Goal: Task Accomplishment & Management: Manage account settings

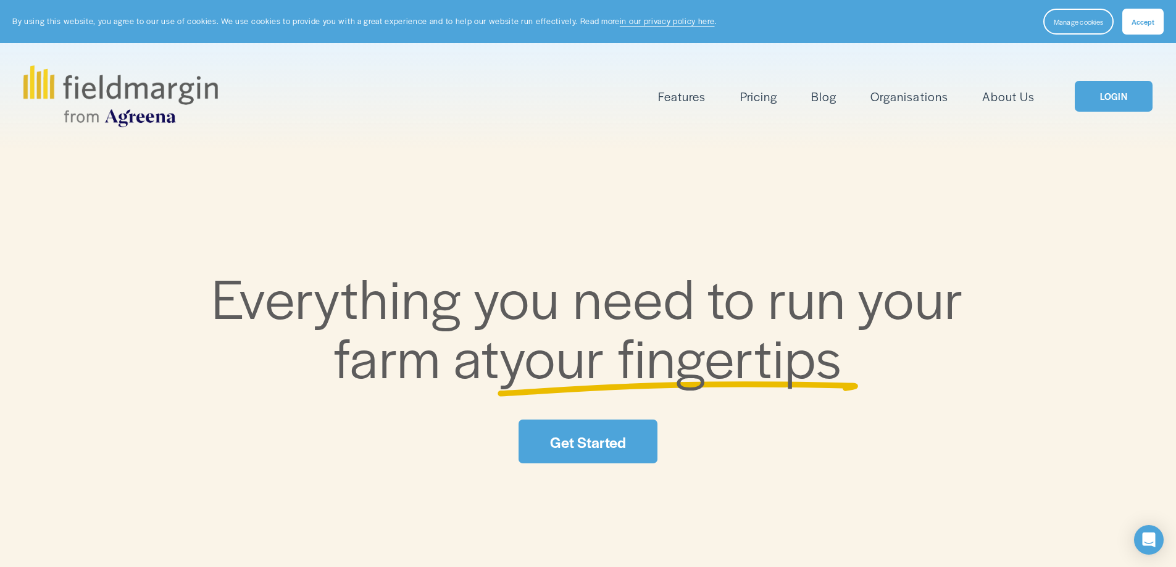
click at [1111, 98] on link "LOGIN" at bounding box center [1113, 96] width 78 height 31
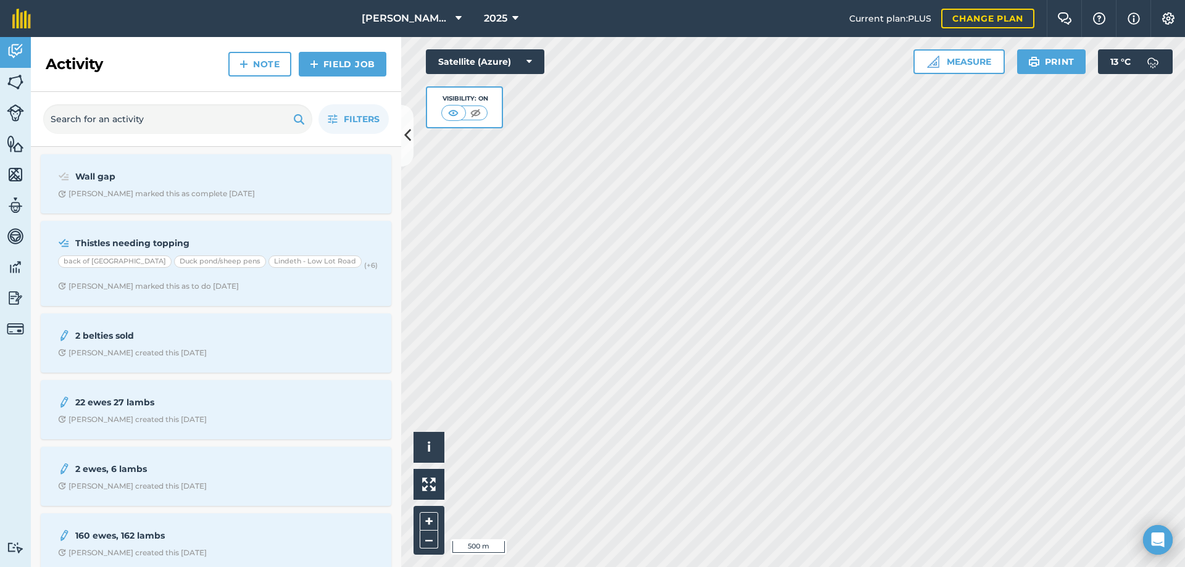
click at [950, 567] on html "[PERSON_NAME] Ground Farm 2025 Current plan : PLUS Change plan Farm Chat Help I…" at bounding box center [592, 283] width 1185 height 567
click at [756, 567] on html "Matson Ground Farm 2025 Current plan : PLUS Change plan Farm Chat Help Info Set…" at bounding box center [592, 283] width 1185 height 567
click at [18, 147] on img at bounding box center [15, 144] width 17 height 19
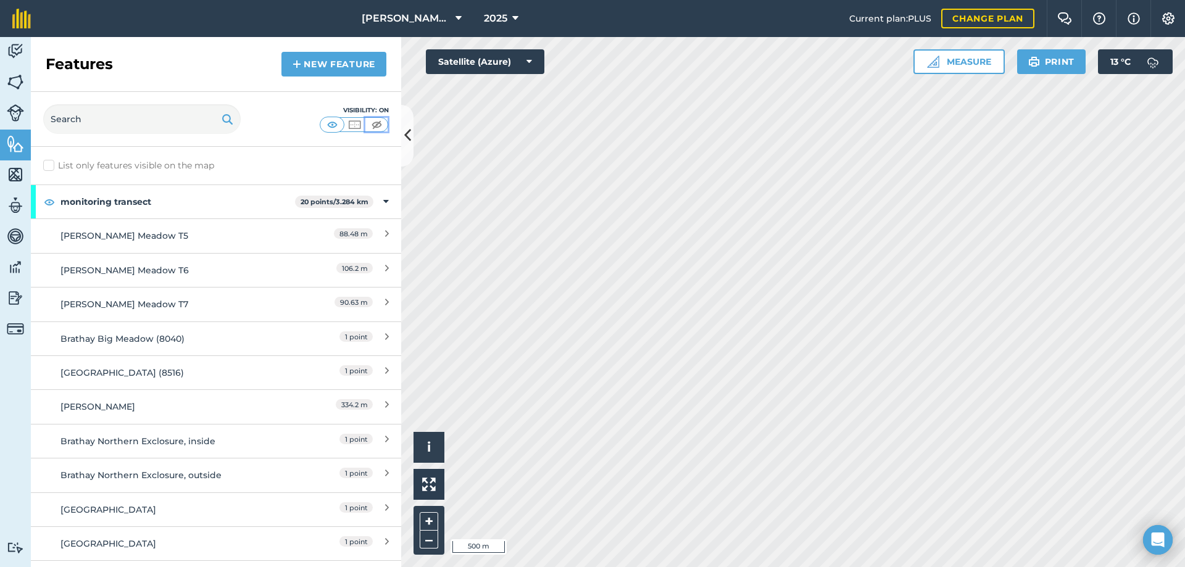
click at [376, 125] on img at bounding box center [376, 124] width 15 height 12
click at [11, 73] on img at bounding box center [15, 82] width 17 height 19
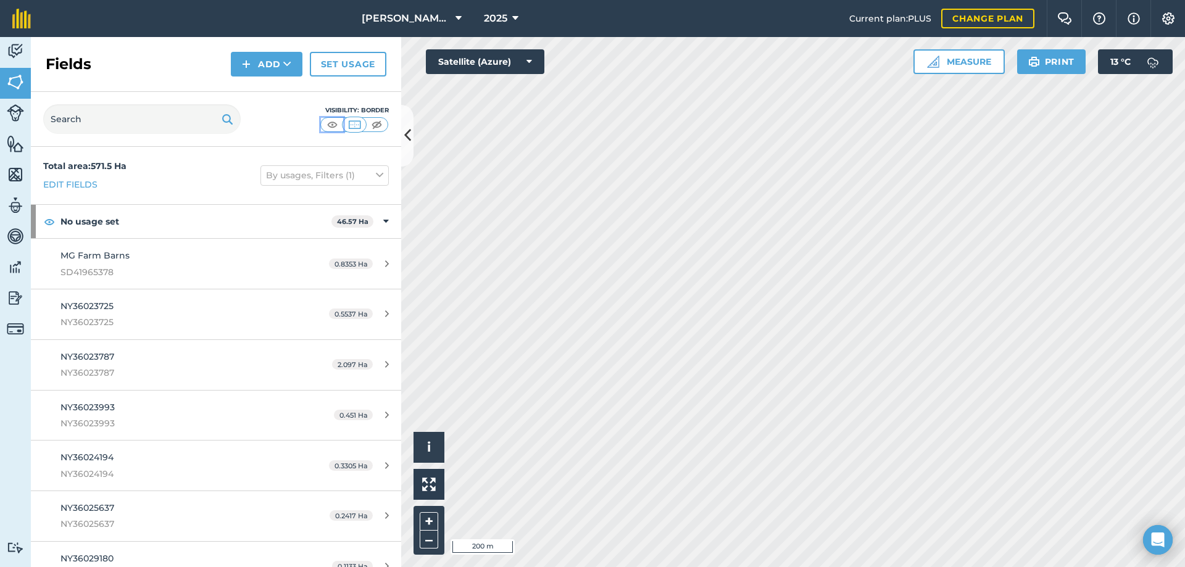
click at [334, 128] on img at bounding box center [332, 124] width 15 height 12
click at [376, 175] on icon at bounding box center [379, 175] width 7 height 14
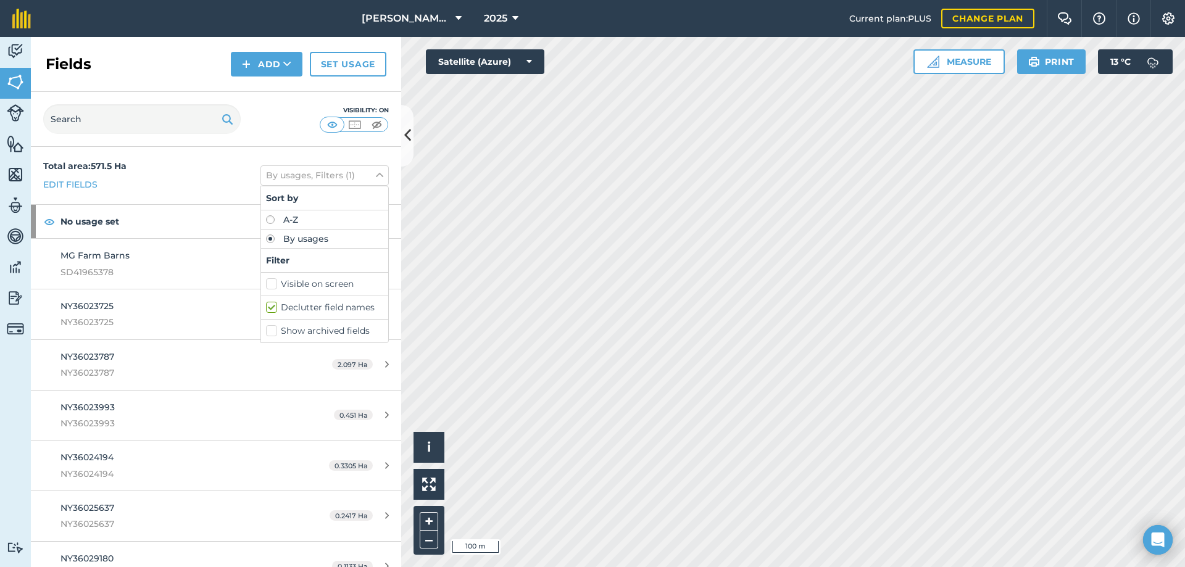
click at [266, 288] on label "Visible on screen" at bounding box center [324, 284] width 117 height 13
click at [266, 286] on input "Visible on screen" at bounding box center [270, 282] width 8 height 8
checkbox input "true"
click at [266, 307] on label "Declutter field names" at bounding box center [324, 307] width 117 height 13
click at [266, 307] on input "Declutter field names" at bounding box center [270, 305] width 8 height 8
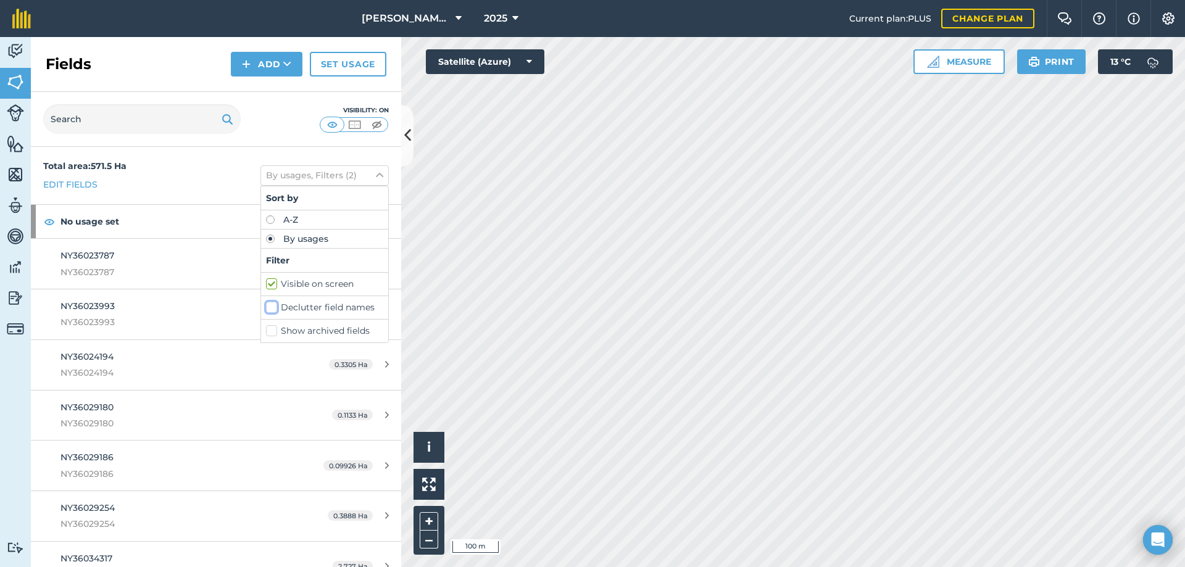
checkbox input "false"
click at [402, 135] on button at bounding box center [407, 136] width 12 height 62
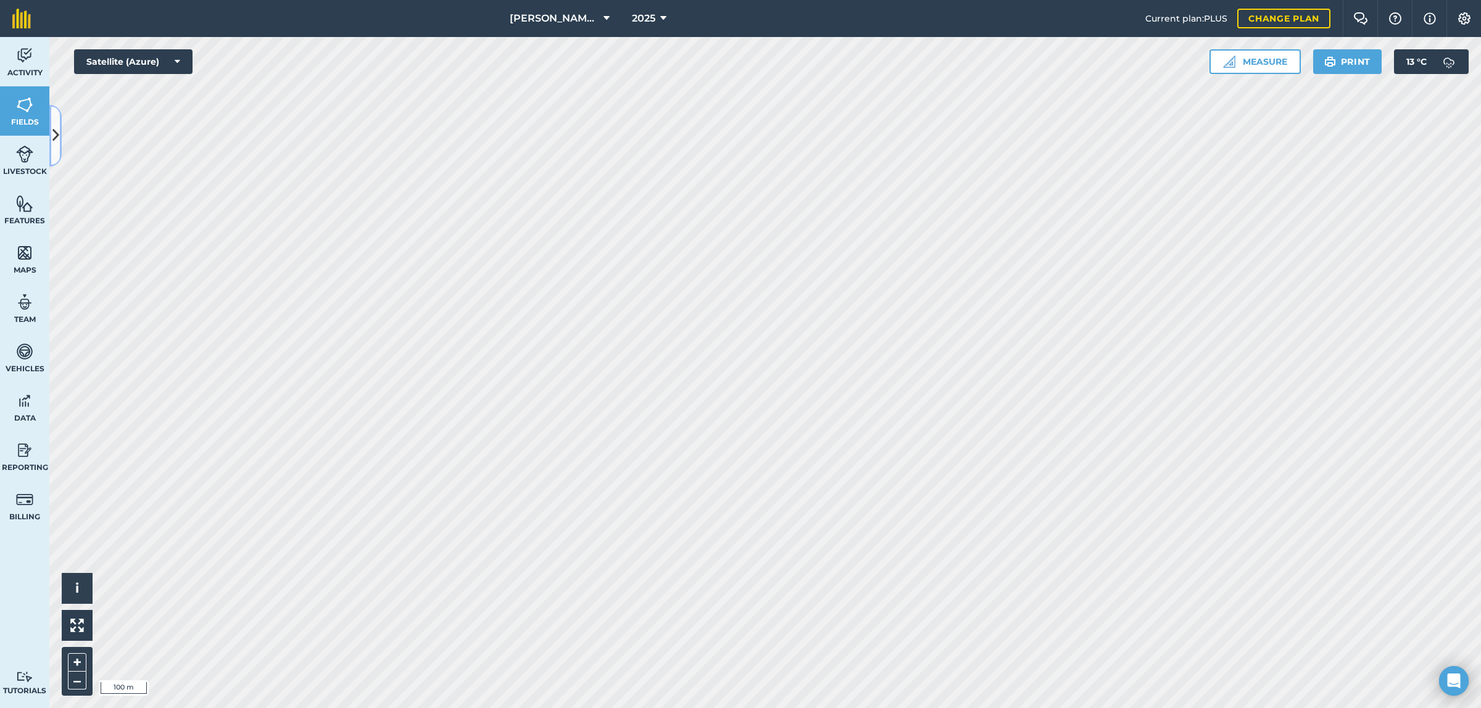
click at [53, 131] on icon at bounding box center [55, 136] width 7 height 22
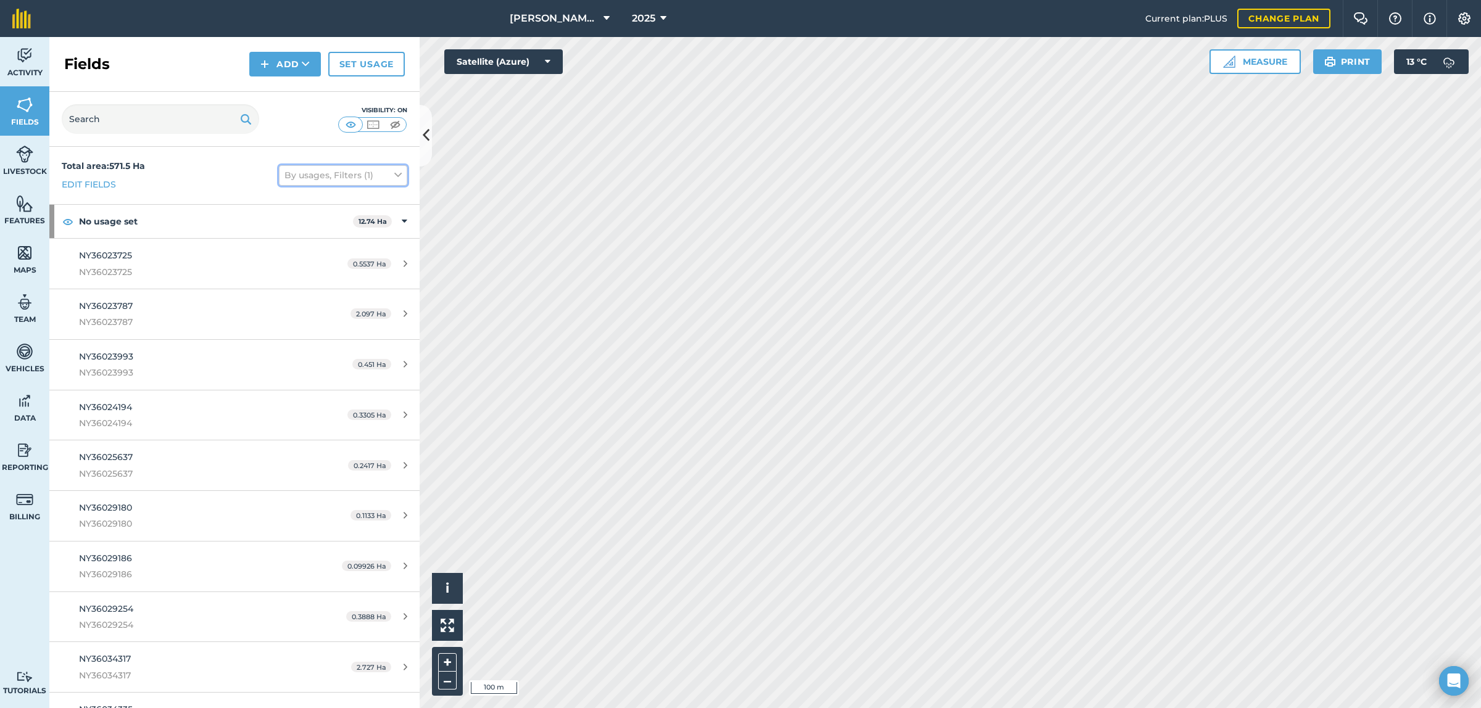
click at [323, 174] on button "By usages, Filters (1)" at bounding box center [343, 175] width 128 height 20
click at [285, 221] on label "A-Z" at bounding box center [343, 219] width 117 height 9
radio input "true"
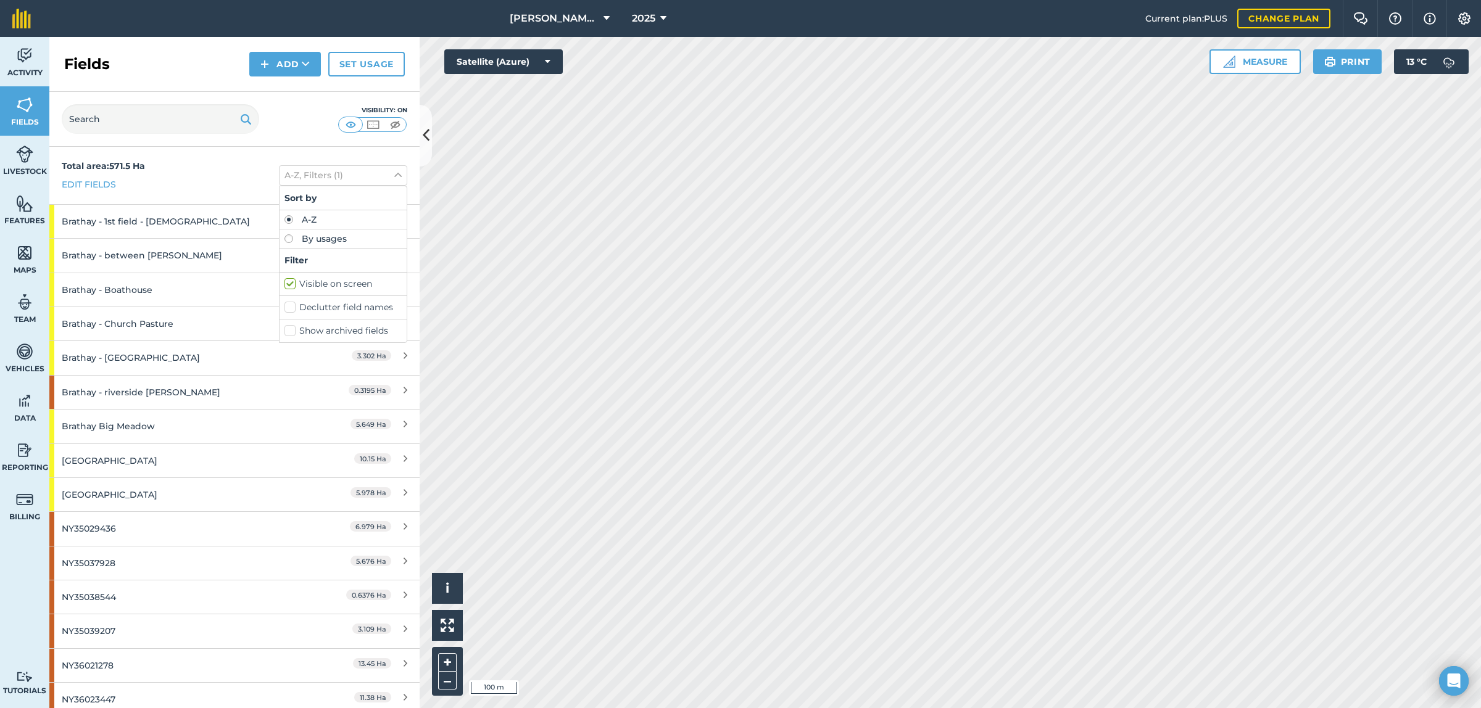
click at [285, 236] on label "By usages" at bounding box center [343, 239] width 117 height 9
radio input "true"
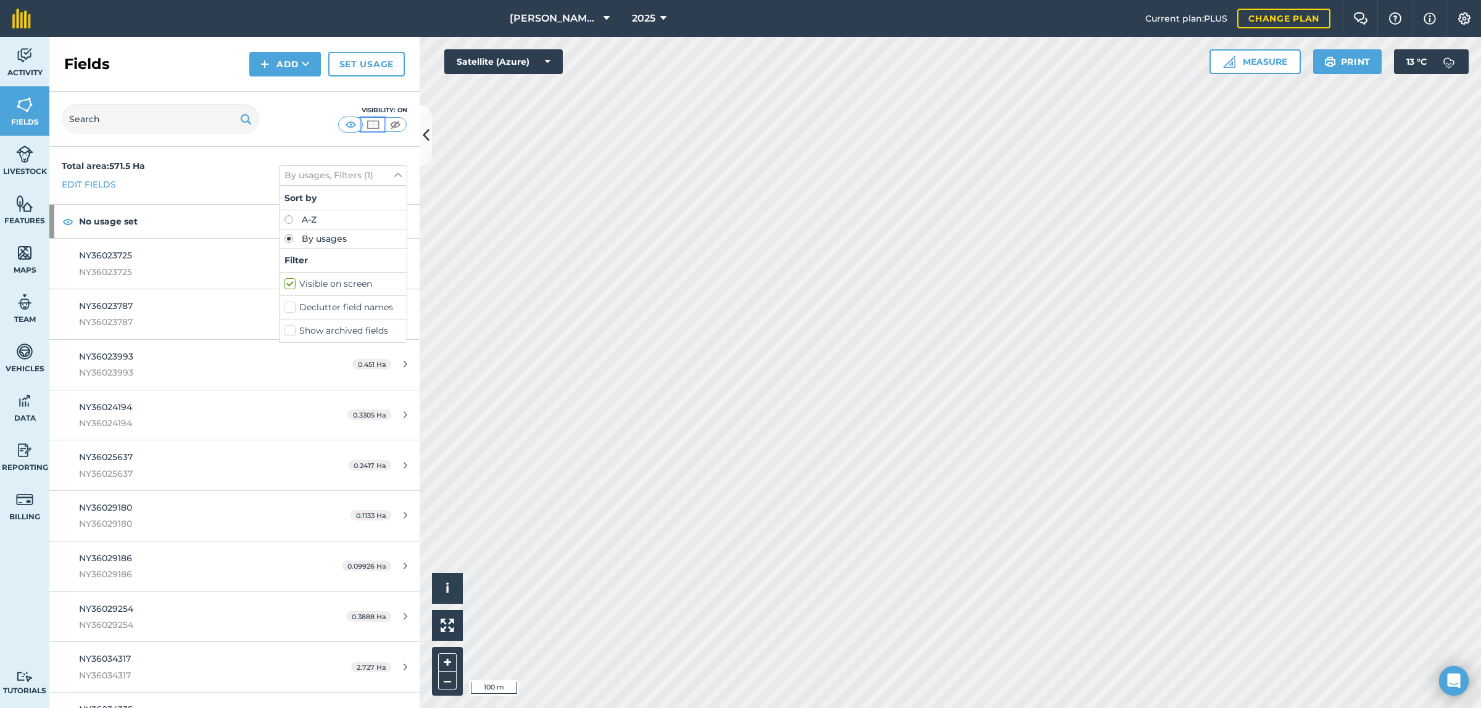
click at [375, 123] on img at bounding box center [372, 124] width 15 height 12
click at [392, 122] on img at bounding box center [395, 124] width 15 height 12
click at [355, 125] on img at bounding box center [350, 124] width 15 height 12
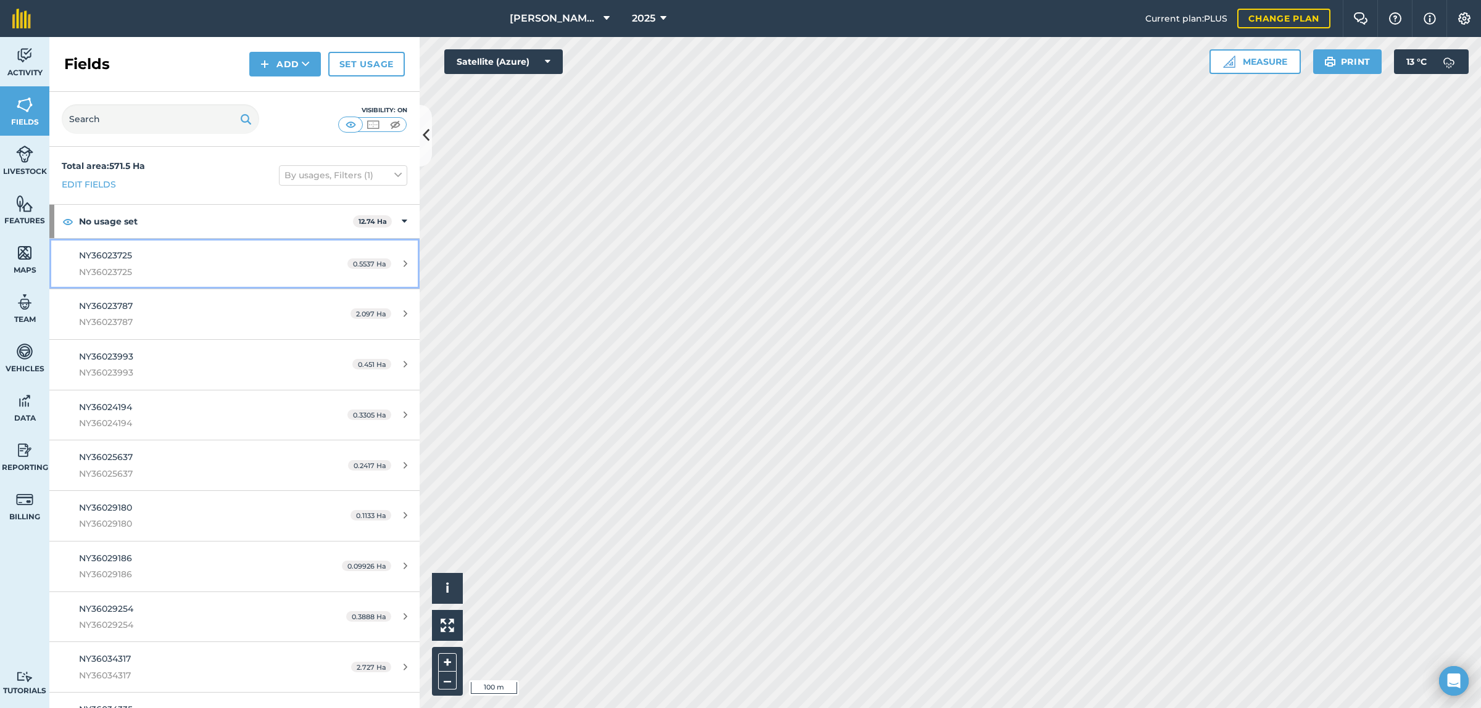
click at [404, 263] on icon at bounding box center [406, 263] width 4 height 9
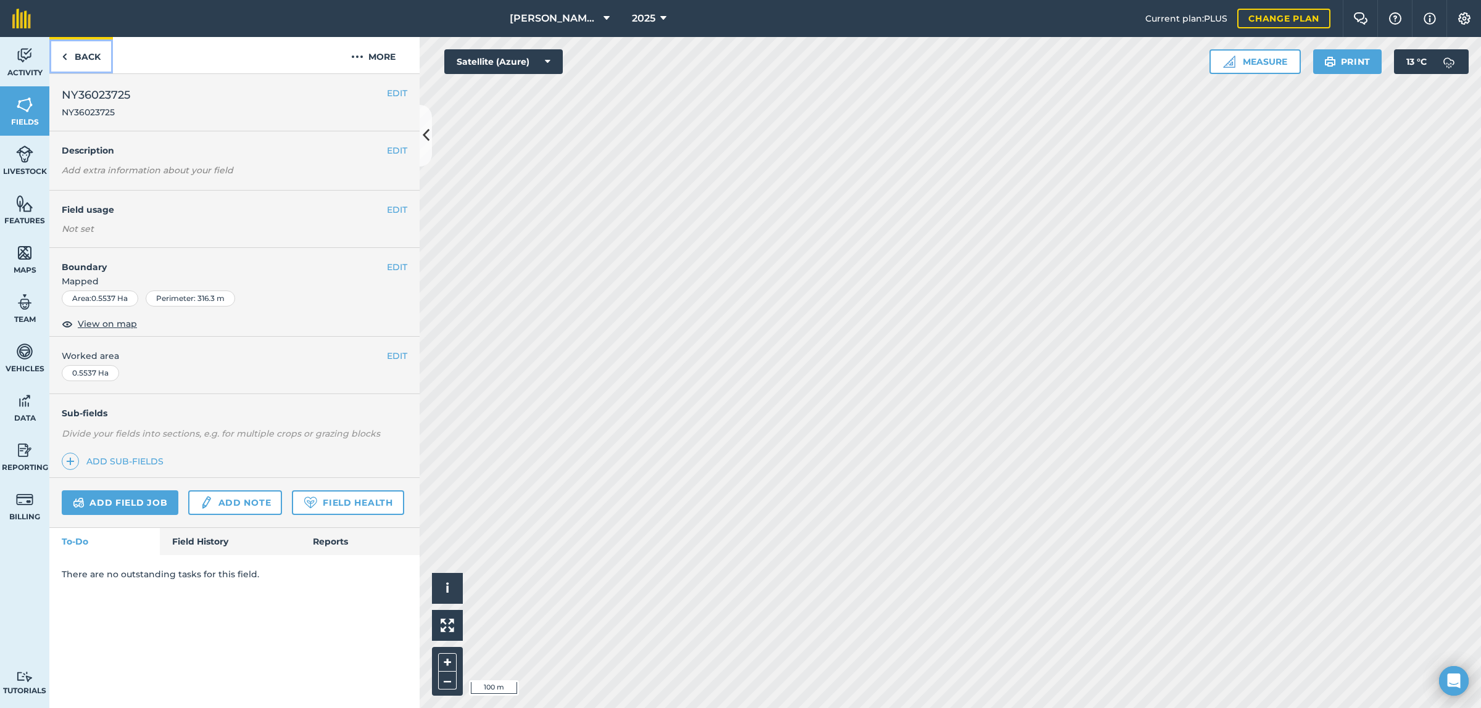
click at [85, 56] on link "Back" at bounding box center [81, 55] width 64 height 36
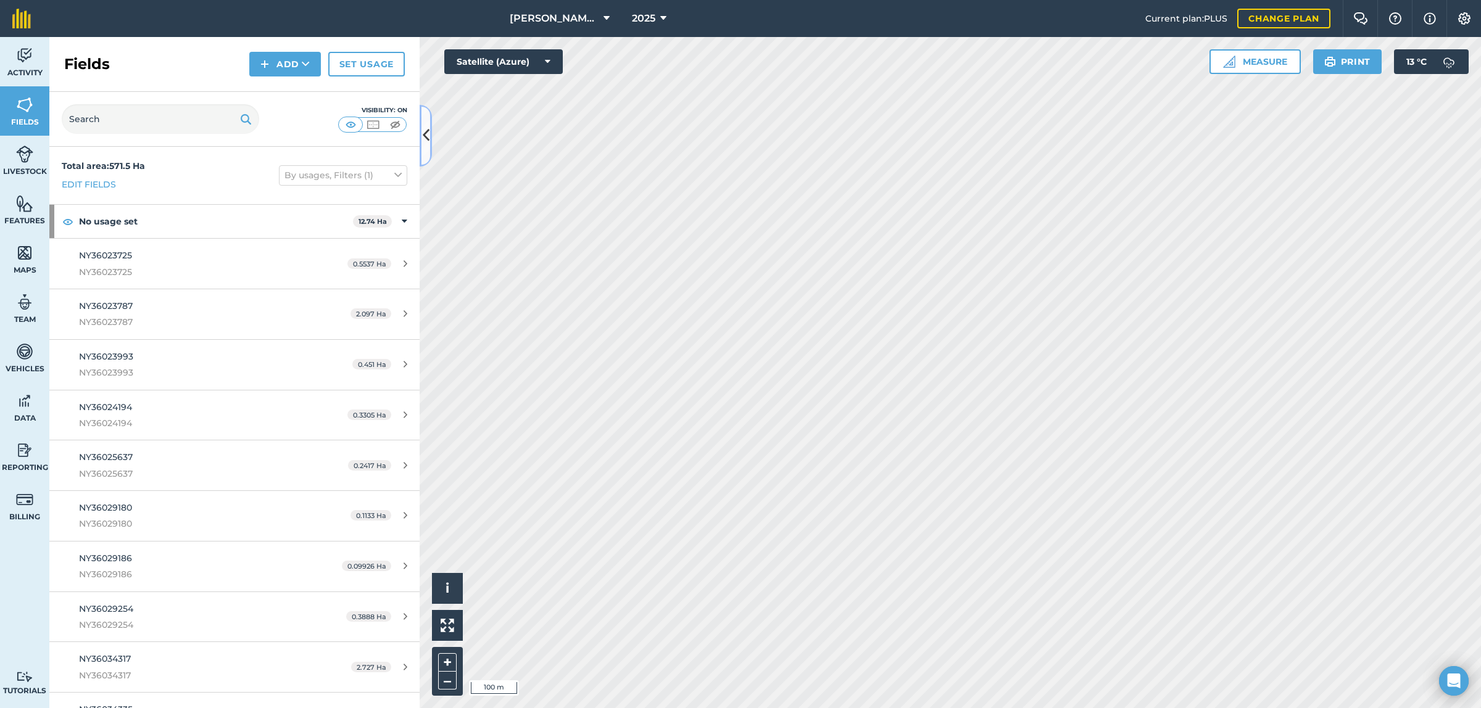
click at [429, 131] on icon at bounding box center [426, 136] width 7 height 22
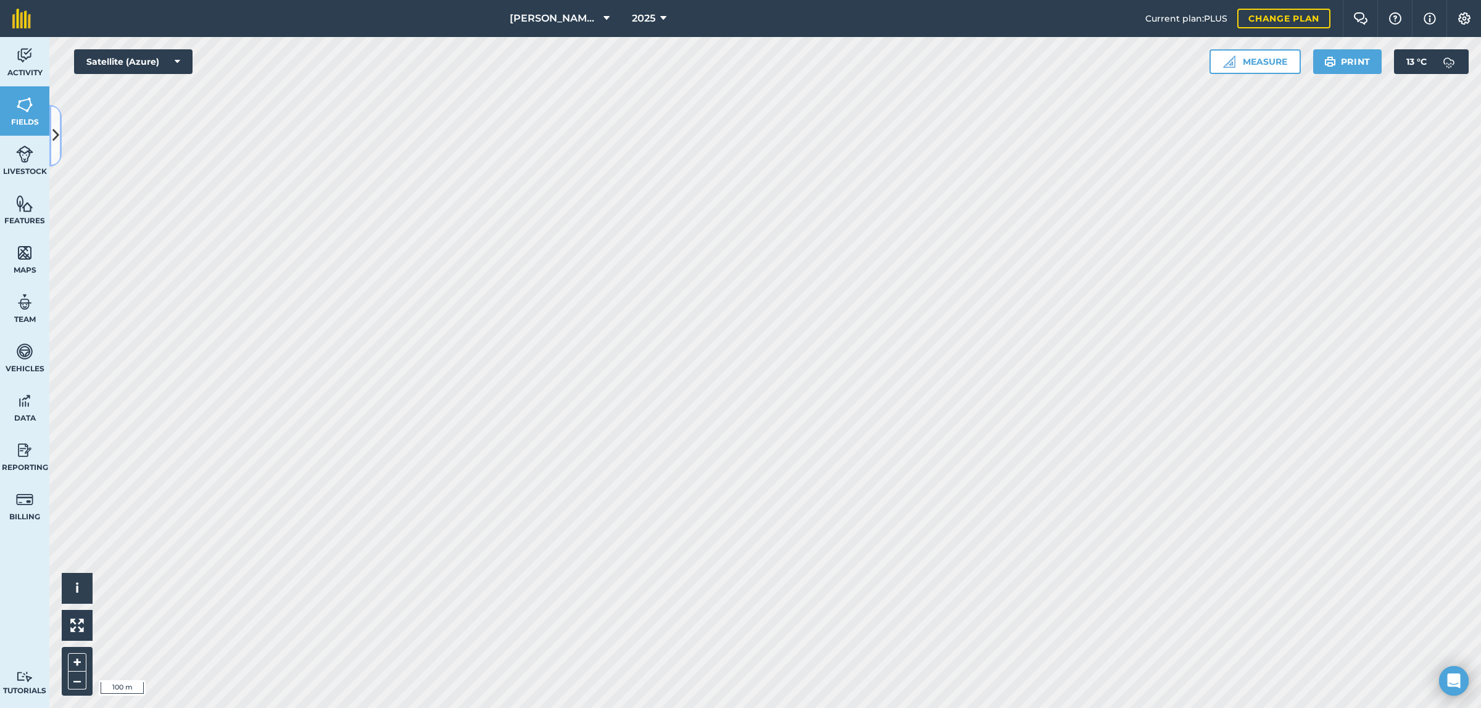
click at [56, 133] on icon at bounding box center [55, 136] width 7 height 22
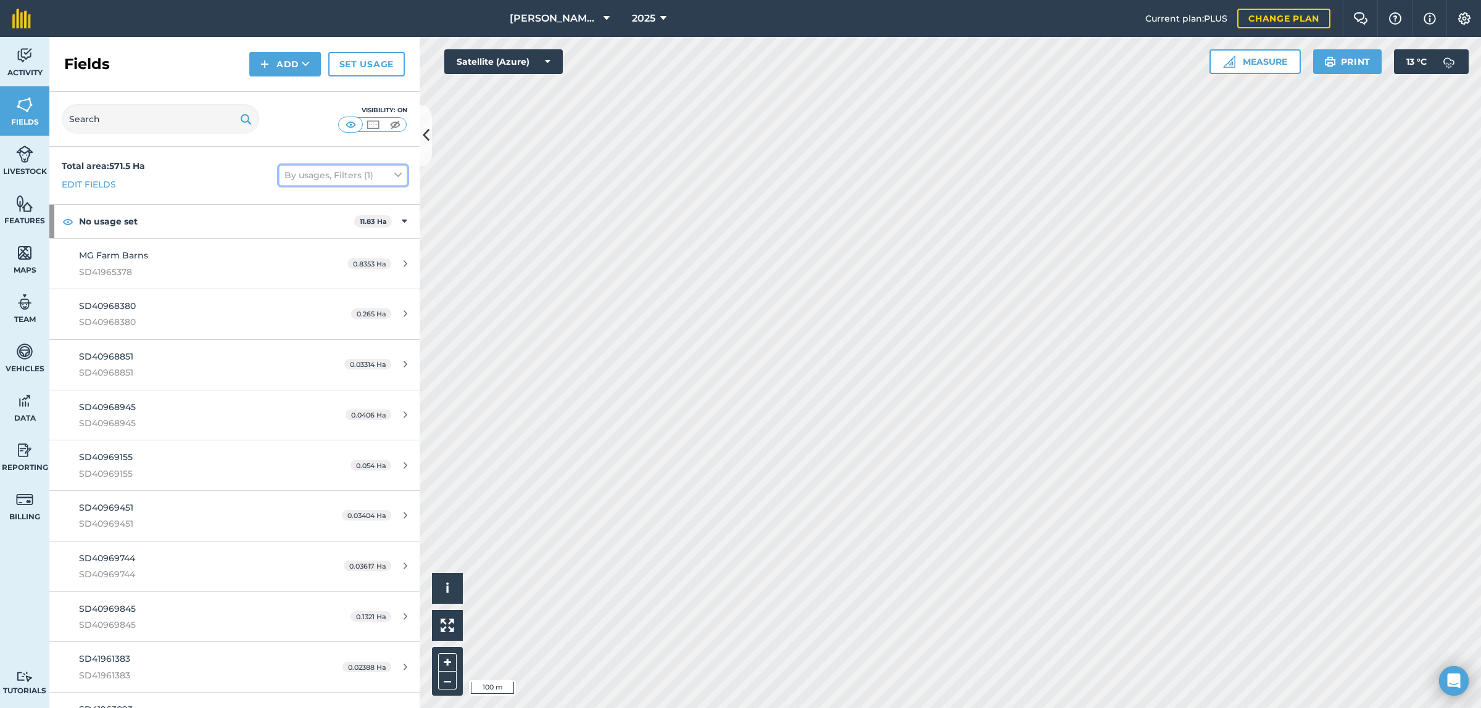
click at [362, 177] on button "By usages, Filters (1)" at bounding box center [343, 175] width 128 height 20
click at [310, 305] on label "Declutter field names" at bounding box center [343, 307] width 117 height 13
click at [293, 305] on input "Declutter field names" at bounding box center [289, 305] width 8 height 8
checkbox input "true"
click at [423, 131] on icon at bounding box center [426, 136] width 7 height 22
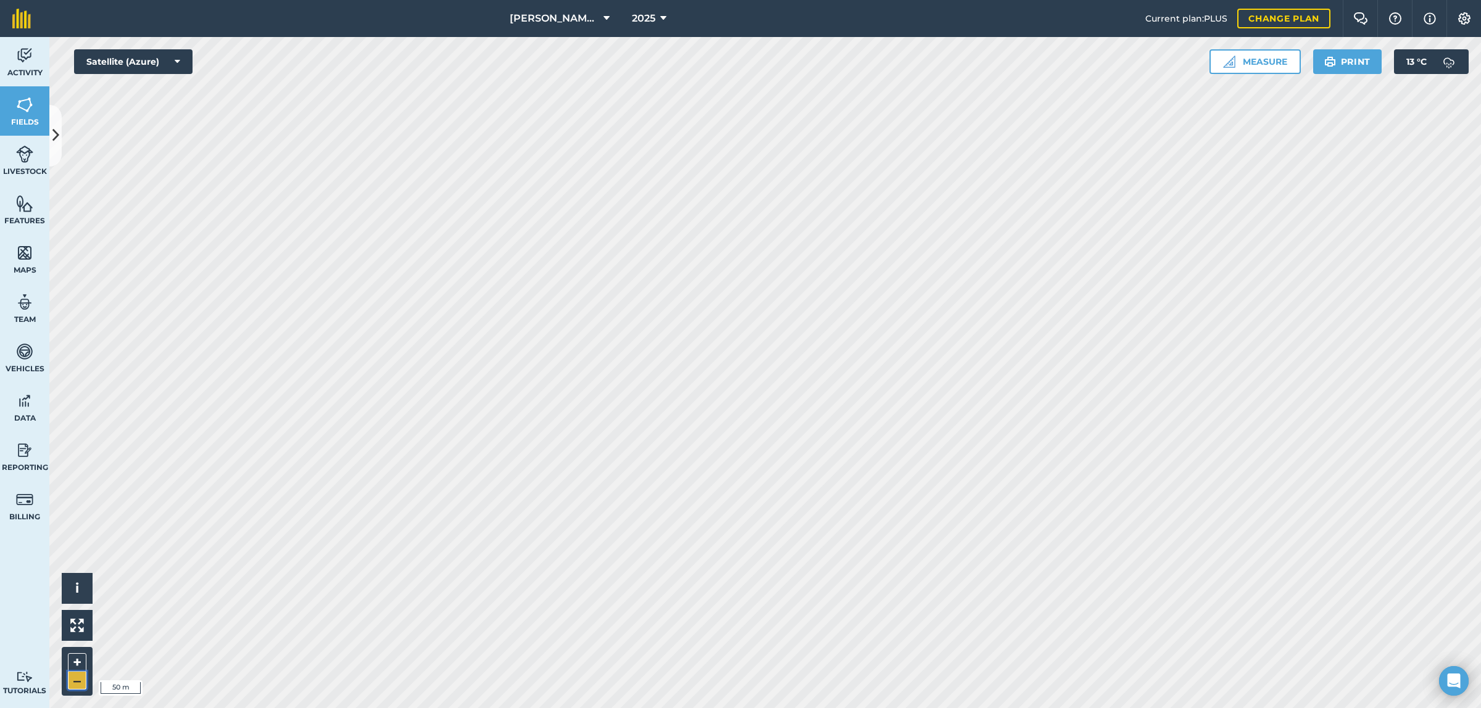
click at [70, 567] on button "–" at bounding box center [77, 681] width 19 height 18
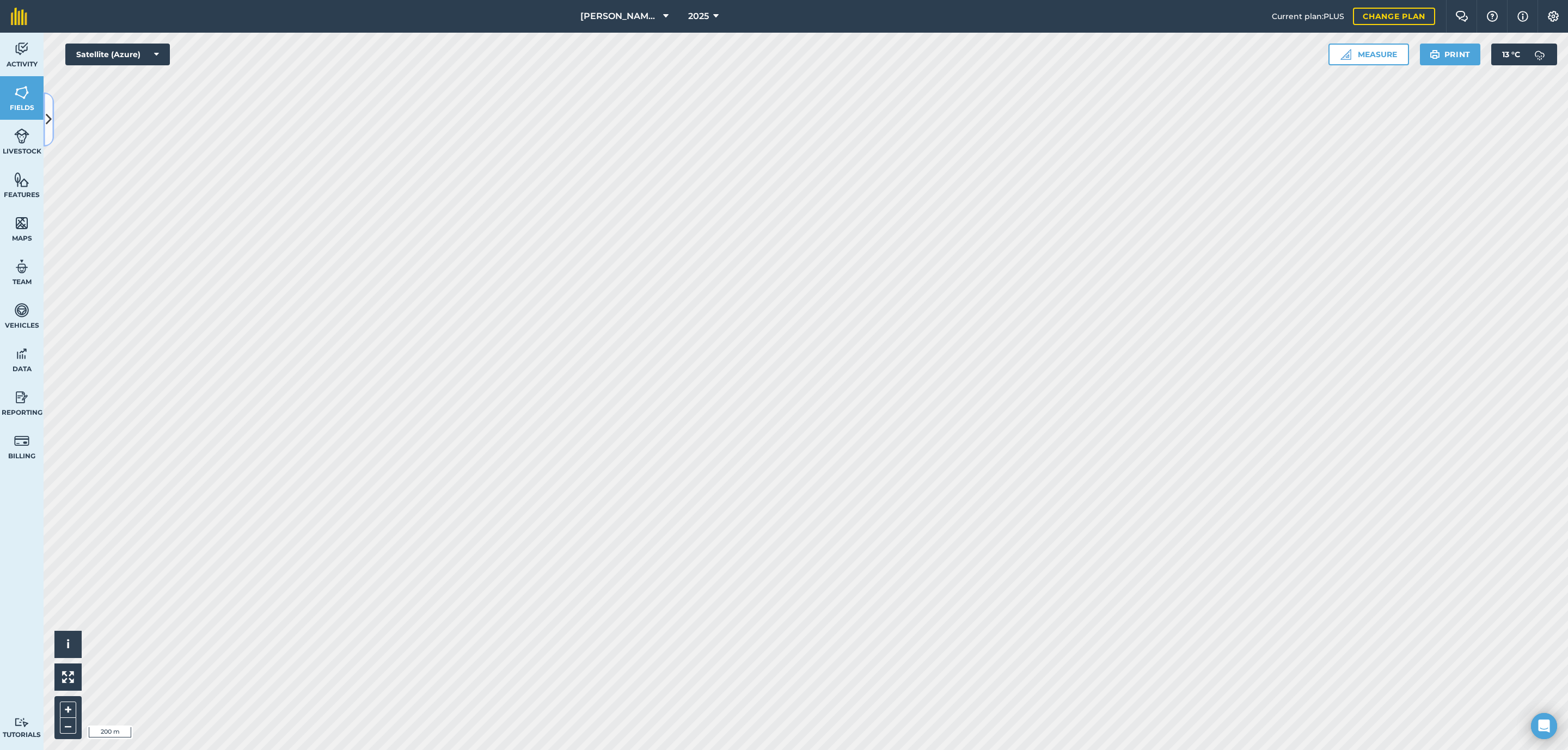
click at [48, 115] on icon at bounding box center [49, 120] width 6 height 19
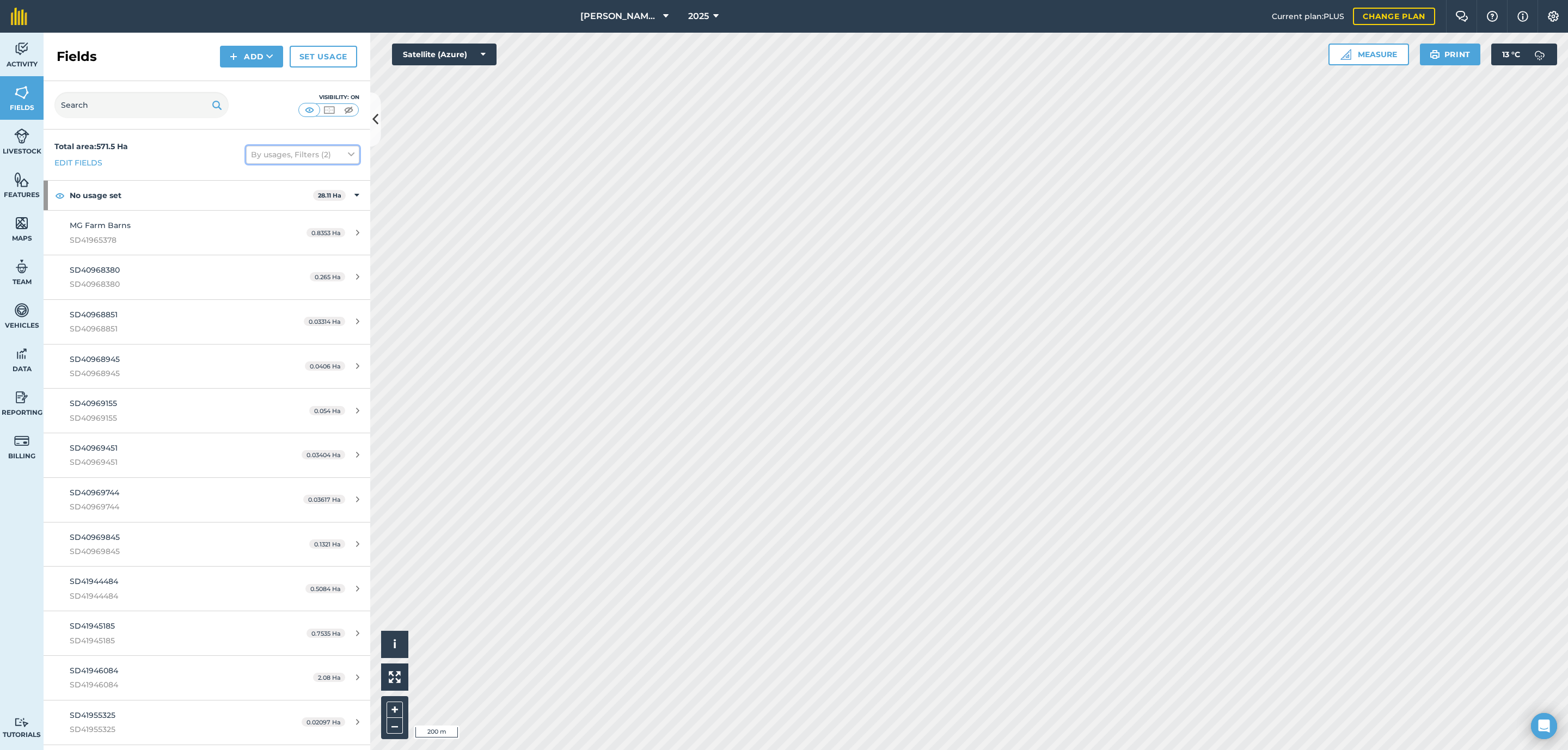
click at [313, 147] on button "By usages, Filters (2)" at bounding box center [303, 154] width 113 height 18
click at [326, 108] on img at bounding box center [328, 109] width 13 height 11
click at [311, 110] on img at bounding box center [309, 109] width 13 height 11
